Goal: Communication & Community: Answer question/provide support

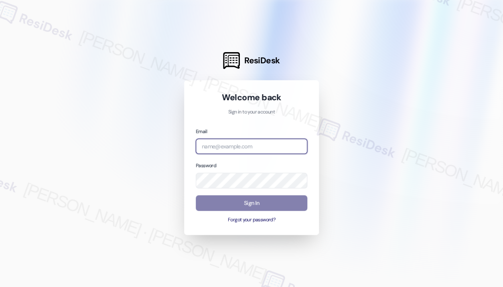
click at [249, 147] on input "email" at bounding box center [252, 147] width 112 height 16
click at [0, 287] on com-1password-button at bounding box center [0, 287] width 0 height 0
type input "[EMAIL_ADDRESS][PERSON_NAME][DOMAIN_NAME]"
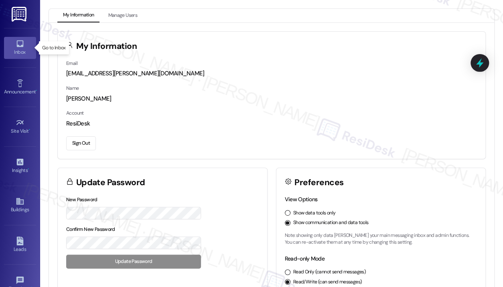
click at [21, 46] on icon at bounding box center [19, 44] width 7 height 7
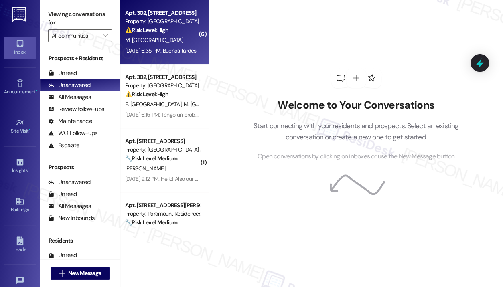
click at [173, 46] on div "[DATE] 6:35 PM: Buenas tardes [DATE] 6:35 PM: Buenas tardes" at bounding box center [162, 51] width 76 height 10
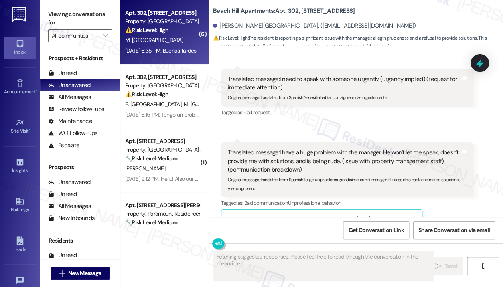
scroll to position [317, 0]
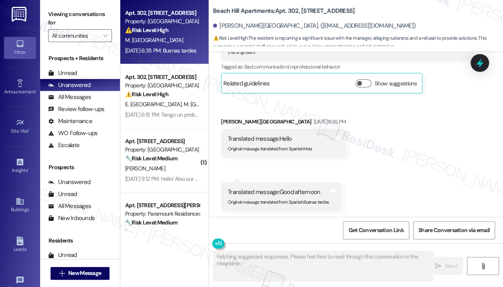
click at [404, 153] on div "Received via SMS [PERSON_NAME][GEOGRAPHIC_DATA] [DATE] 6:22 PM Buena tardes Tag…" at bounding box center [356, 11] width 294 height 412
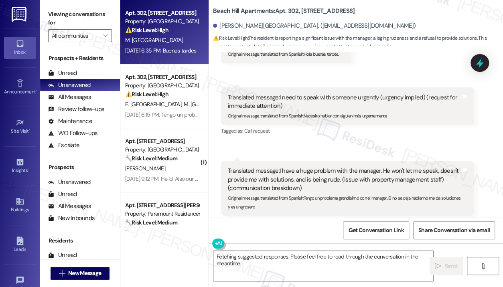
scroll to position [177, 0]
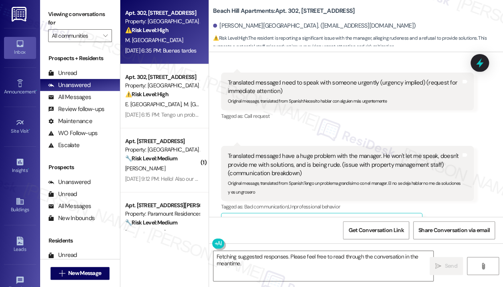
click at [492, 122] on div "Received via SMS [PERSON_NAME][GEOGRAPHIC_DATA] [DATE] 6:22 PM Buena tardes Tag…" at bounding box center [356, 151] width 294 height 412
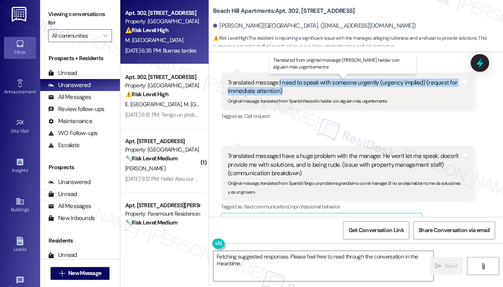
drag, startPoint x: 280, startPoint y: 82, endPoint x: 281, endPoint y: 91, distance: 8.9
click at [281, 91] on div "Translated message: I need to speak with someone urgently (urgency implied) (re…" at bounding box center [344, 87] width 233 height 17
copy div "I need to speak with someone urgently (urgency implied) (request for immediate …"
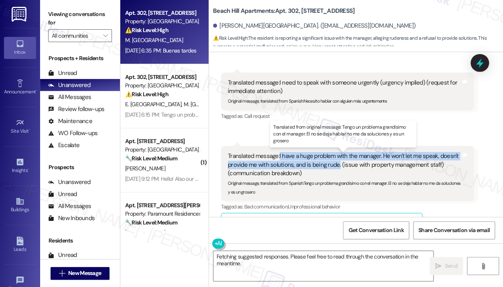
drag, startPoint x: 338, startPoint y: 165, endPoint x: 279, endPoint y: 154, distance: 60.1
click at [279, 154] on div "Translated message: I have a huge problem with the manager. He won't let me spe…" at bounding box center [344, 165] width 233 height 26
copy div "I have a huge problem with the manager. He won't let me speak, doesn't provide …"
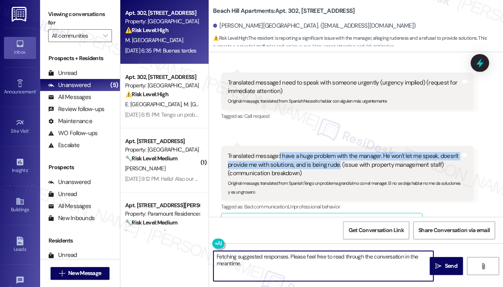
click at [253, 262] on textarea "Fetching suggested responses. Please feel free to read through the conversation…" at bounding box center [324, 266] width 220 height 30
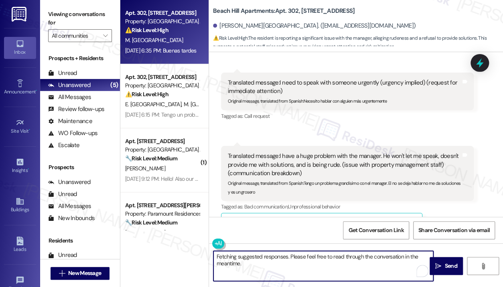
paste textarea "Thank you for reaching out — I understand you’re dealing with an urgent issue a…"
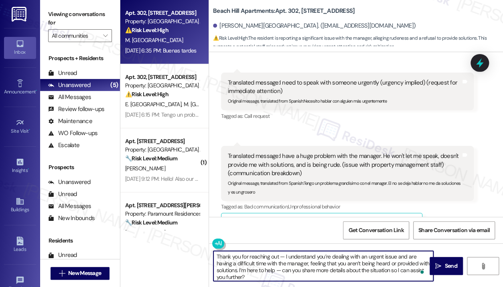
type textarea "Thank you for reaching out — I understand you’re dealing with an urgent issue a…"
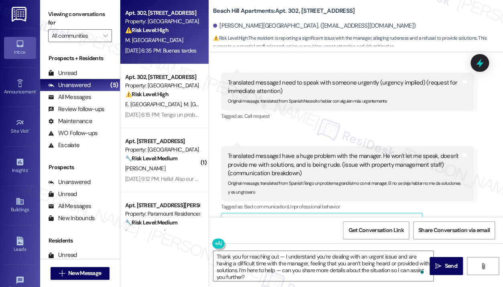
click at [385, 139] on div "Received via SMS [PERSON_NAME][GEOGRAPHIC_DATA] [DATE] 6:22 PM Buena tardes Tag…" at bounding box center [356, 151] width 294 height 412
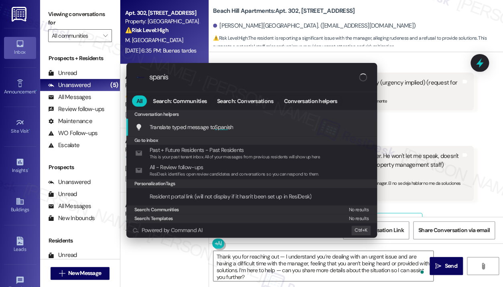
type input "spanish"
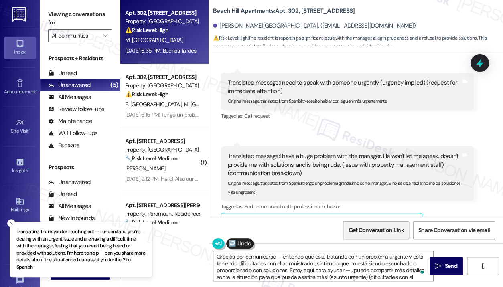
type textarea "Gracias por comunicarse — entiendo que está tratando con un problema urgente y …"
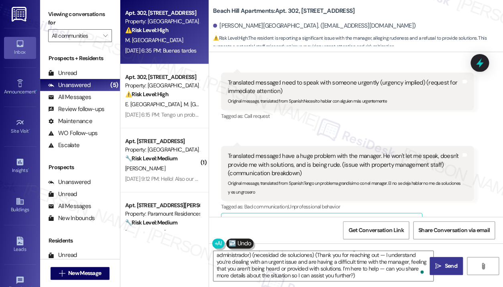
click at [446, 269] on span "Send" at bounding box center [451, 266] width 12 height 8
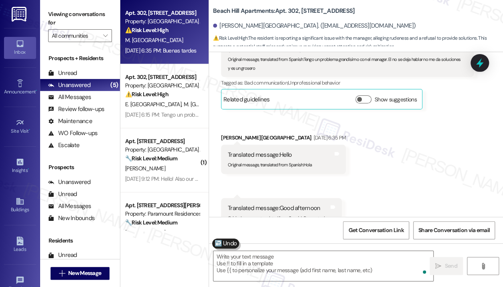
scroll to position [317, 0]
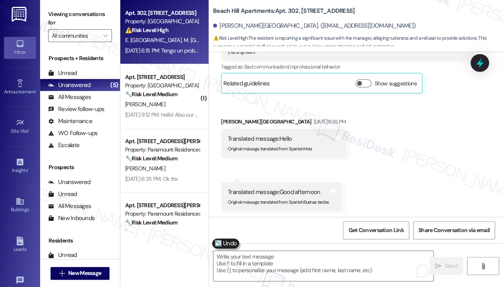
click at [146, 54] on div "[DATE] 6:15 PM: Tengo un problema grandísimo con el manager. El no se deja habl…" at bounding box center [265, 50] width 280 height 7
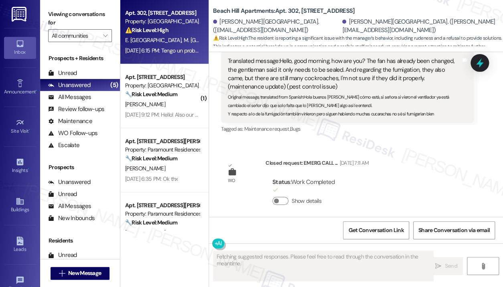
scroll to position [2731, 0]
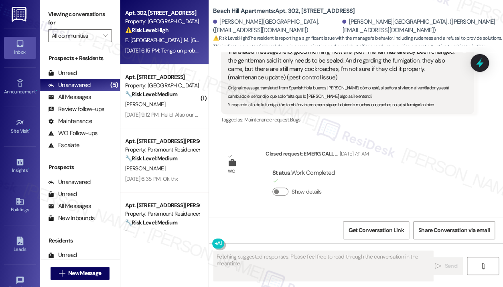
click at [402, 154] on div "Lease started [DATE] 8:00 PM Survey, sent via SMS Residesk Automated Survey [DA…" at bounding box center [356, 134] width 294 height 165
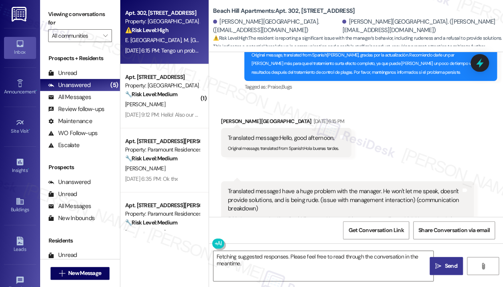
scroll to position [2977, 0]
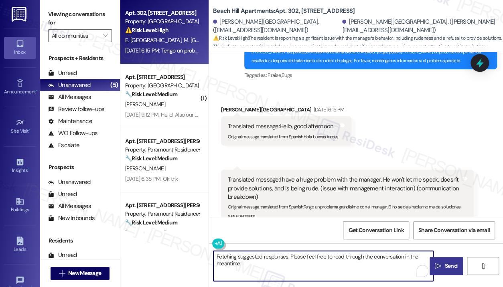
click at [253, 263] on textarea "Fetching suggested responses. Please feel free to read through the conversation…" at bounding box center [324, 266] width 220 height 30
paste textarea "Thank you for reaching out — I understand you’re dealing with an urgent issue a…"
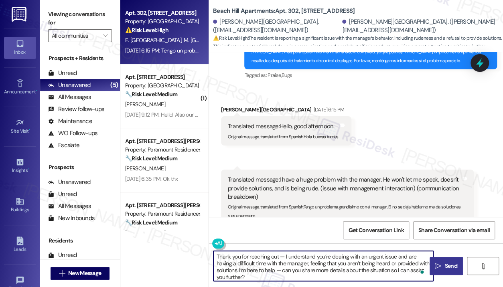
type textarea "Thank you for reaching out — I understand you’re dealing with an urgent issue a…"
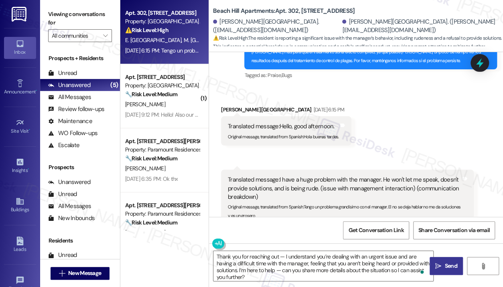
click at [409, 118] on div "Received via SMS [PERSON_NAME][GEOGRAPHIC_DATA] [DATE] 6:15 PM Translated messa…" at bounding box center [356, 165] width 294 height 155
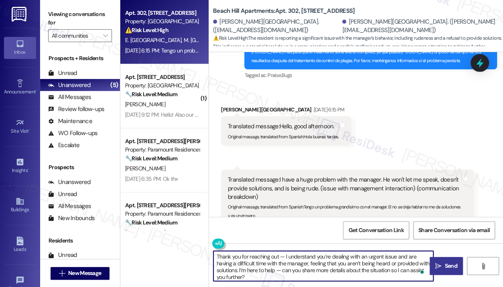
click at [281, 265] on textarea "Thank you for reaching out — I understand you’re dealing with an urgent issue a…" at bounding box center [324, 266] width 220 height 30
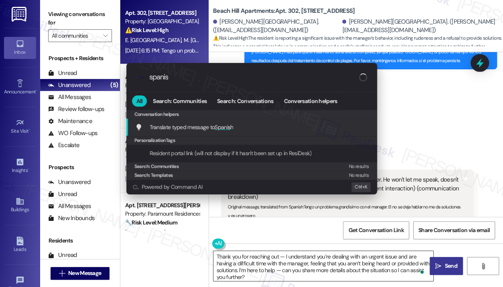
type input "spanish"
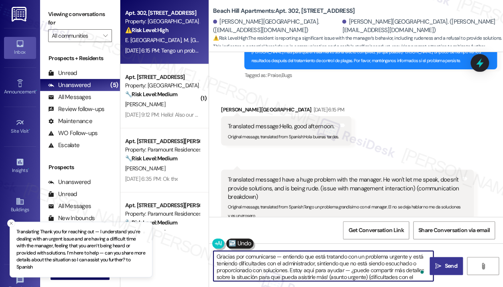
type textarea "Gracias por comunicarse — entiendo que está tratando con un problema urgente y …"
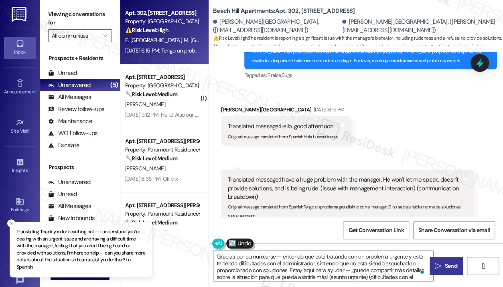
click at [443, 266] on span "Send" at bounding box center [451, 266] width 16 height 8
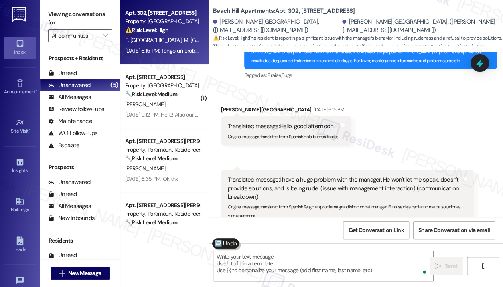
scroll to position [2976, 0]
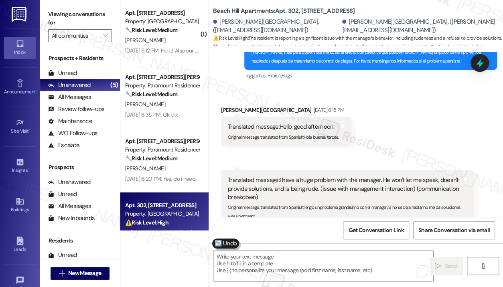
click at [490, 189] on div "Received via SMS [PERSON_NAME][GEOGRAPHIC_DATA] [DATE] 6:15 PM Translated messa…" at bounding box center [356, 165] width 294 height 155
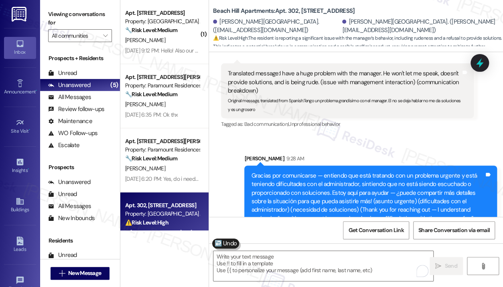
scroll to position [3093, 0]
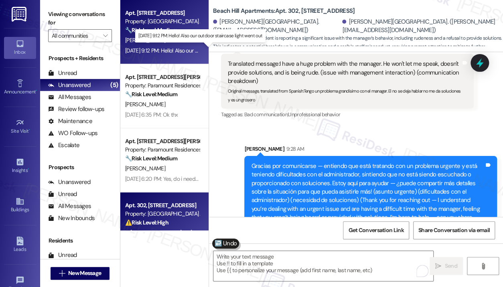
click at [169, 49] on div "[DATE] 9:12 PM: Hello! Also our outdoor staircase light went out [DATE] 9:12 PM…" at bounding box center [196, 50] width 143 height 7
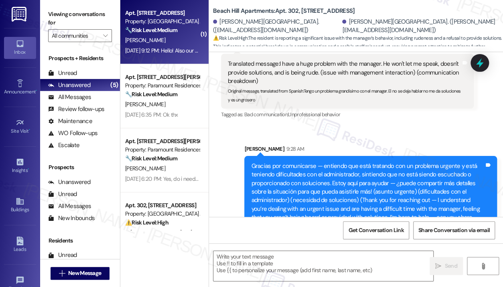
type textarea "Fetching suggested responses. Please feel free to read through the conversation…"
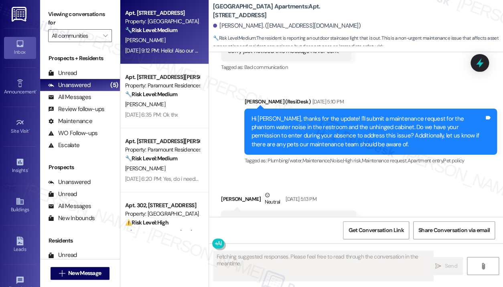
scroll to position [2959, 0]
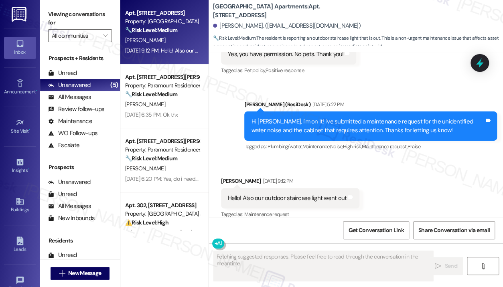
click at [352, 159] on div "Received via SMS [PERSON_NAME] [DATE] 9:12 PM Hello! Also our outdoor staircase…" at bounding box center [356, 193] width 294 height 68
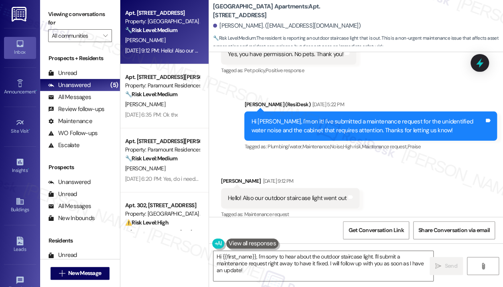
scroll to position [2959, 0]
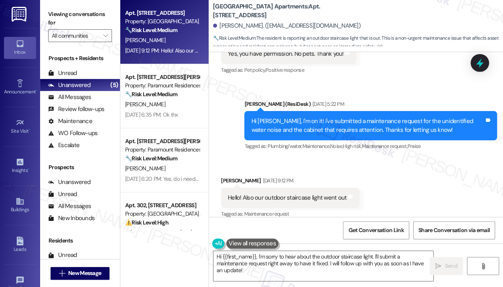
click at [286, 194] on div "Hello! Also our outdoor staircase light went out" at bounding box center [287, 198] width 119 height 8
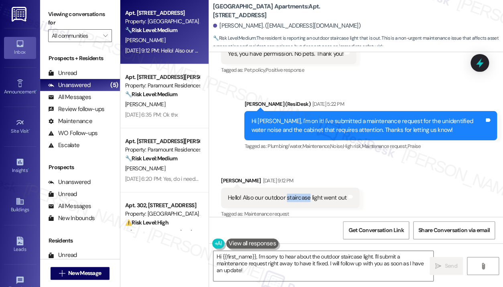
click at [286, 194] on div "Hello! Also our outdoor staircase light went out" at bounding box center [287, 198] width 119 height 8
drag, startPoint x: 242, startPoint y: 187, endPoint x: 348, endPoint y: 190, distance: 106.4
click at [348, 190] on div "Hello! Also our outdoor staircase light went out Tags and notes" at bounding box center [290, 198] width 138 height 20
copy div "Also our outdoor staircase light went out Tags and notes"
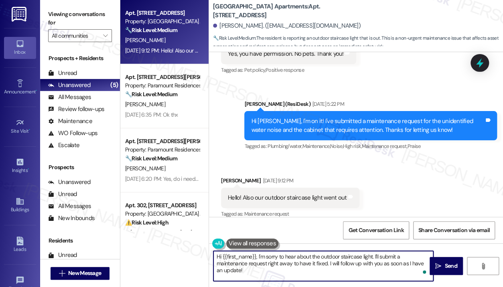
drag, startPoint x: 248, startPoint y: 269, endPoint x: 256, endPoint y: 257, distance: 13.9
click at [256, 257] on textarea "Hi {{first_name}}, I'm sorry to hear about the outdoor staircase light. I'll su…" at bounding box center [324, 266] width 220 height 30
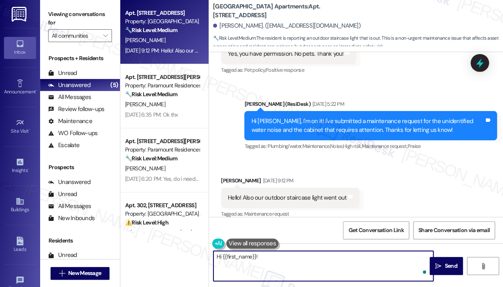
paste textarea "Sorry for the delayed response — I understand your outdoor staircase light went…"
type textarea "Hi {{first_name}}! Sorry for the delayed response — I understand your outdoor s…"
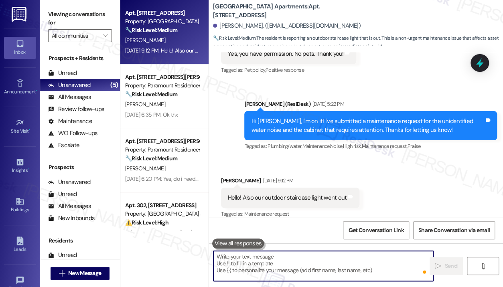
scroll to position [2959, 0]
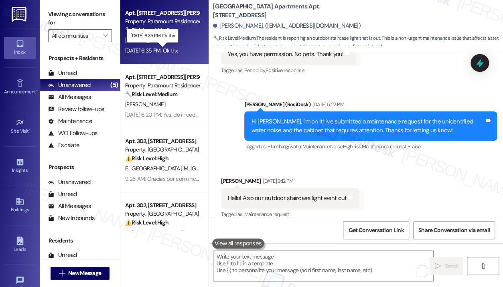
click at [169, 51] on div "[DATE] 6:35 PM: Ok thx [DATE] 6:35 PM: Ok thx" at bounding box center [151, 50] width 53 height 7
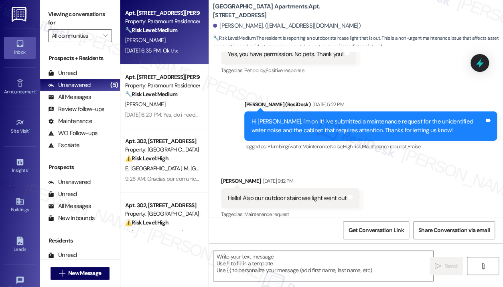
type textarea "Fetching suggested responses. Please feel free to read through the conversation…"
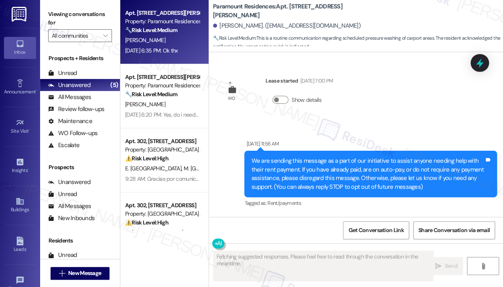
scroll to position [12346, 0]
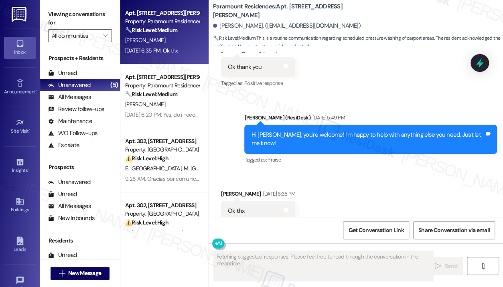
click at [246, 143] on div "Sent via SMS [PERSON_NAME] (ResiDesk) [DATE] 5:49 PM Hi [PERSON_NAME], you're w…" at bounding box center [370, 140] width 265 height 64
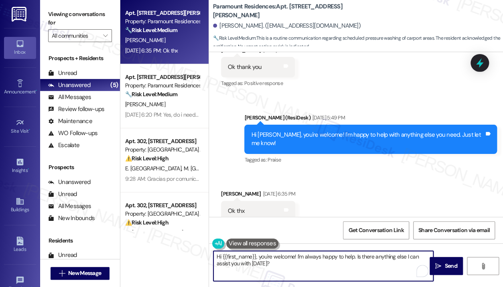
click at [305, 272] on textarea "Hi {{first_name}}, you're welcome! I'm always happy to help. Is there anything …" at bounding box center [324, 266] width 220 height 30
drag, startPoint x: 355, startPoint y: 256, endPoint x: 361, endPoint y: 295, distance: 39.4
click at [361, 287] on html "Inbox Go to Inbox Announcement • Send A Text Announcement Site Visit • Go to Si…" at bounding box center [251, 143] width 503 height 287
type textarea "Hi {{first_name}}, you're welcome! I'm always happy to help."
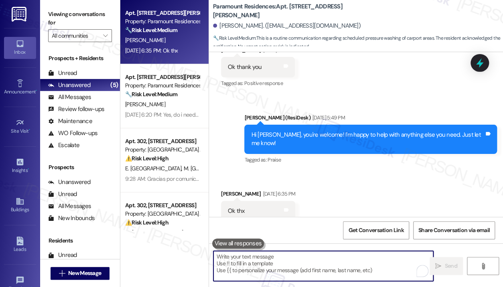
scroll to position [12346, 0]
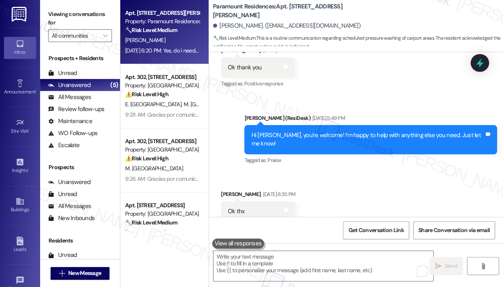
click at [174, 55] on div "[DATE] 6:20 PM: Yes, do i need to move my car? May sound like a dumb question b…" at bounding box center [162, 51] width 76 height 10
type textarea "Fetching suggested responses. Please feel free to read through the conversation…"
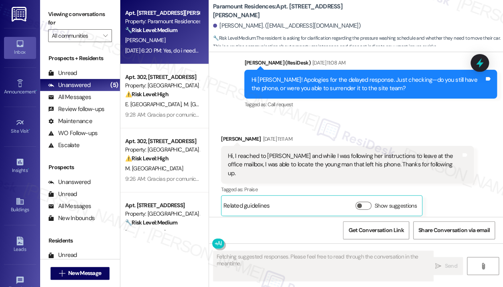
scroll to position [4379, 0]
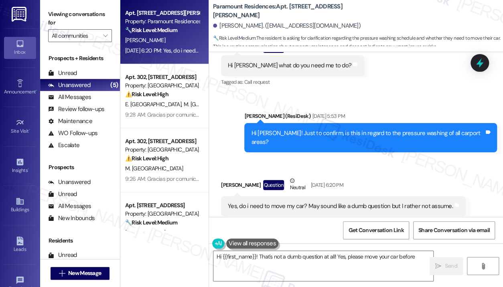
click at [248, 159] on div "Received via SMS [PERSON_NAME] Question Neutral [DATE] 6:20 PM Yes, do i need t…" at bounding box center [356, 197] width 294 height 76
click at [305, 159] on div "Received via SMS [PERSON_NAME] Question Neutral [DATE] 6:20 PM Yes, do i need t…" at bounding box center [356, 197] width 294 height 76
click at [325, 202] on div "Yes, do i need to move my car? May sound like a dumb question but I rather not …" at bounding box center [340, 206] width 225 height 8
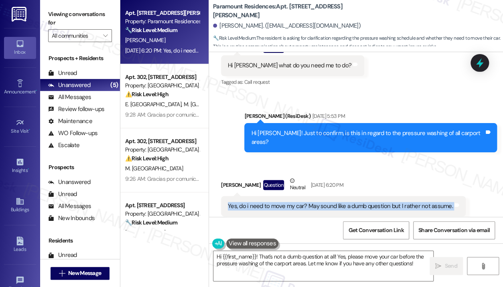
click at [325, 202] on div "Yes, do i need to move my car? May sound like a dumb question but I rather not …" at bounding box center [340, 206] width 225 height 8
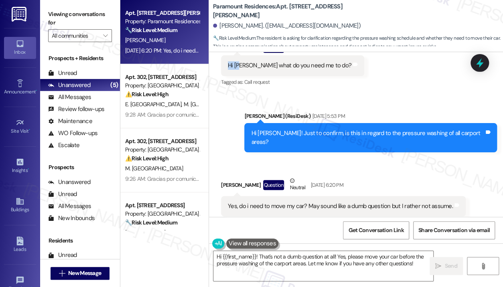
scroll to position [4375, 0]
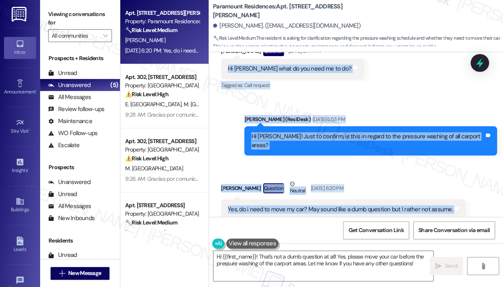
drag, startPoint x: 227, startPoint y: 56, endPoint x: 457, endPoint y: 184, distance: 263.5
click at [457, 184] on div "Lease started [DATE] 7:00 PM Announcement, sent via SMS [PERSON_NAME] (ResiDesk…" at bounding box center [356, 134] width 294 height 165
copy div "Hi [PERSON_NAME] what do you need me to do? Tags and notes Tagged as: Call requ…"
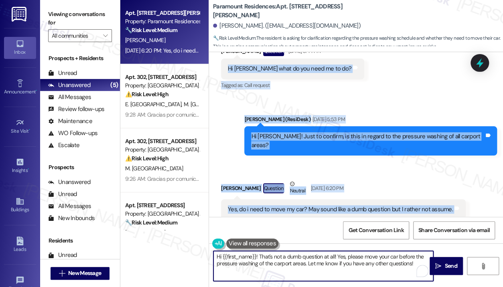
click at [262, 266] on textarea "Hi {{first_name}}! That's not a dumb question at all! Yes, please move your car…" at bounding box center [324, 266] width 220 height 30
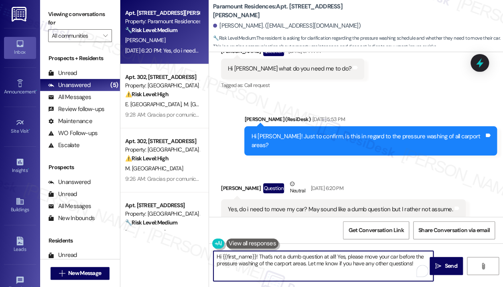
click at [262, 266] on textarea "Hi {{first_name}}! That's not a dumb question at all! Yes, please move your car…" at bounding box center [324, 266] width 220 height 30
paste textarea "Sorry for the delayed response — I understand you were asking about moving your…"
type textarea "Sorry for the delayed response — I understand you were asking about moving your…"
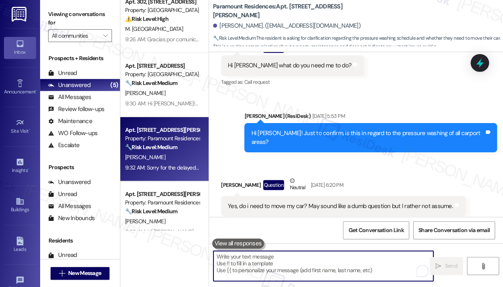
scroll to position [90, 0]
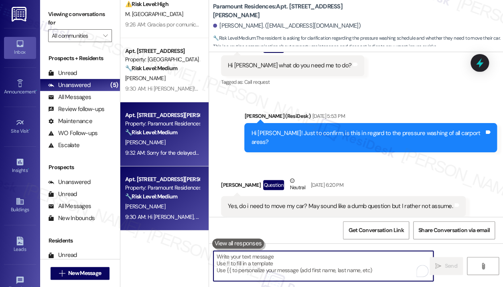
click at [172, 209] on div "[PERSON_NAME]" at bounding box center [162, 207] width 76 height 10
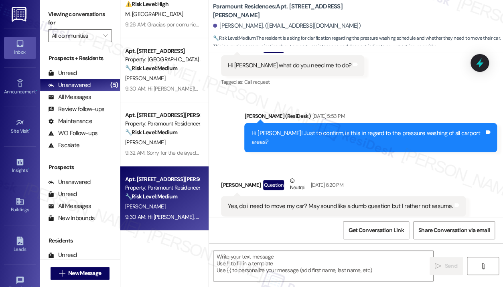
type textarea "Fetching suggested responses. Please feel free to read through the conversation…"
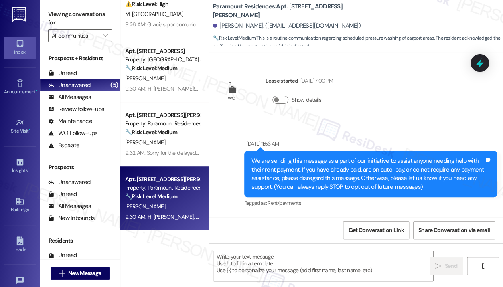
scroll to position [12414, 0]
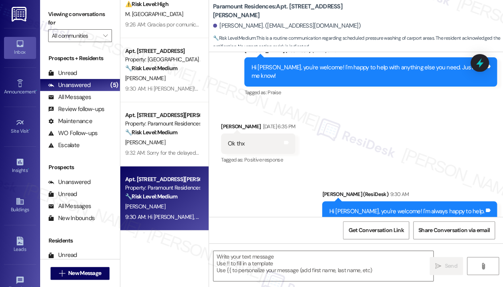
type textarea "Fetching suggested responses. Please feel free to read through the conversation…"
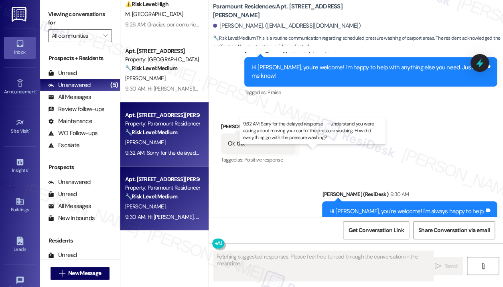
click at [173, 153] on div "9:32 AM: Sorry for the delayed response — I understand you were asking about mo…" at bounding box center [326, 152] width 402 height 7
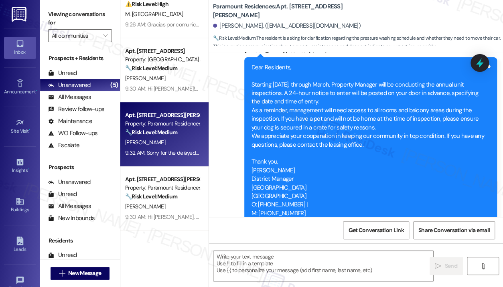
type textarea "Fetching suggested responses. Please feel free to read through the conversation…"
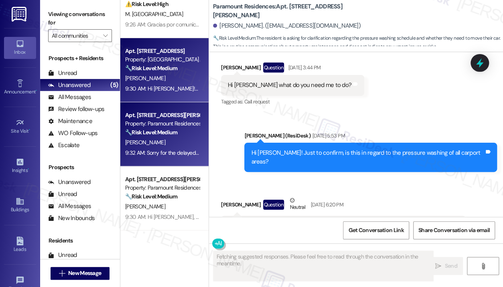
scroll to position [4379, 0]
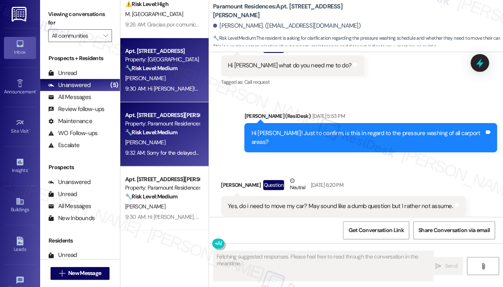
click at [176, 90] on div "9:30 AM: Hi [PERSON_NAME]! Sorry for the delayed response — I understand your o…" at bounding box center [391, 88] width 532 height 7
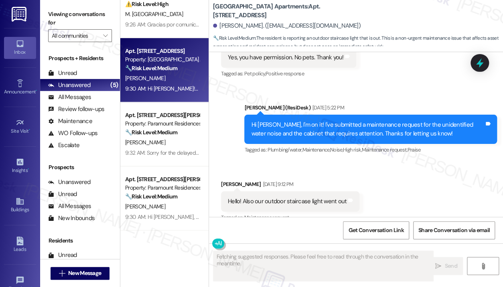
scroll to position [2959, 0]
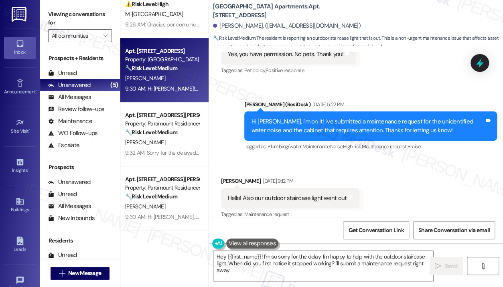
type textarea "Hey {{first_name}}! I'm so sorry for the delay. I'm happy to help with the outd…"
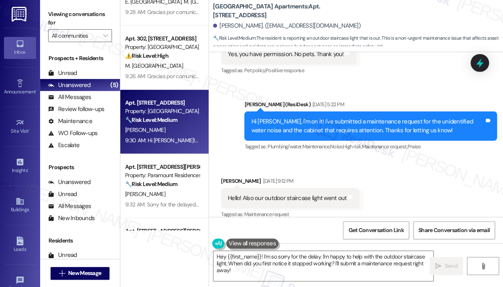
scroll to position [38, 0]
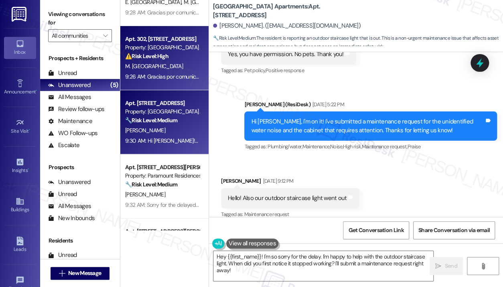
click at [185, 59] on div "⚠️ Risk Level: High The resident is reporting a significant issue with the mana…" at bounding box center [162, 56] width 74 height 8
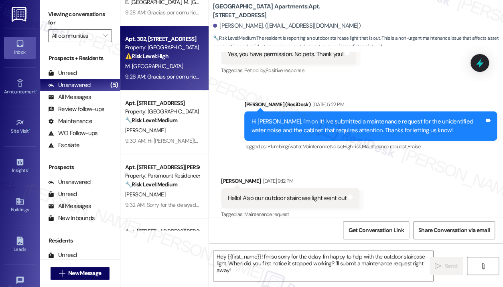
type textarea "Fetching suggested responses. Please feel free to read through the conversation…"
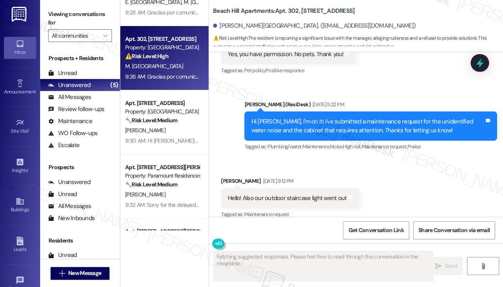
scroll to position [445, 0]
